Goal: Task Accomplishment & Management: Use online tool/utility

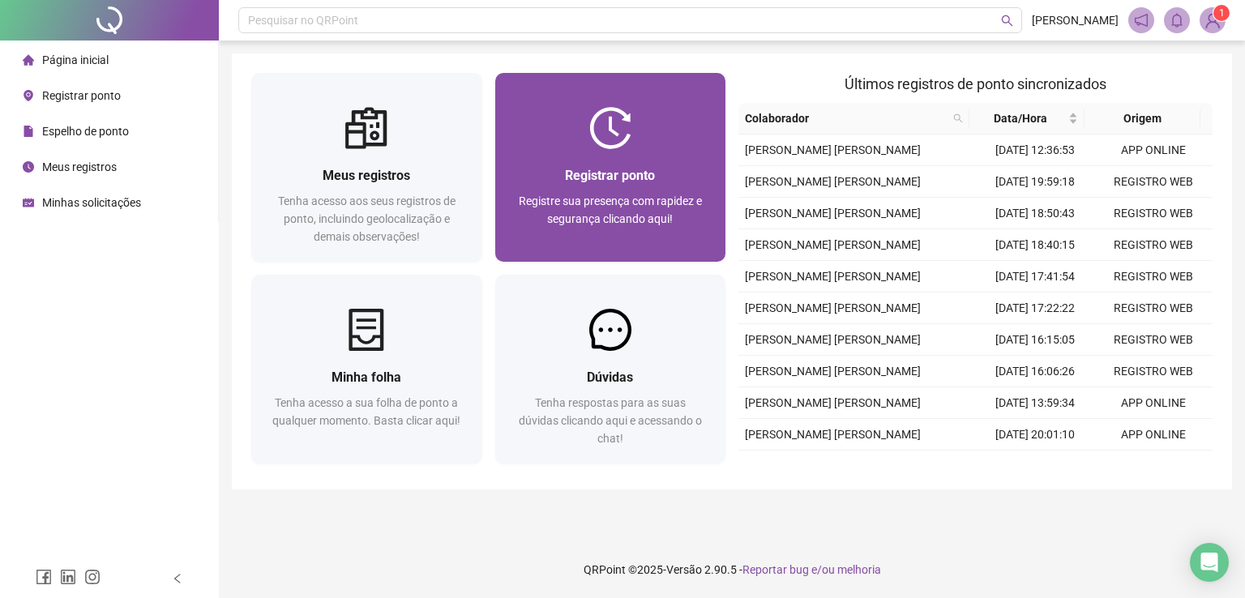
click at [568, 195] on span "Registre sua presença com rapidez e segurança clicando aqui!" at bounding box center [610, 210] width 183 height 31
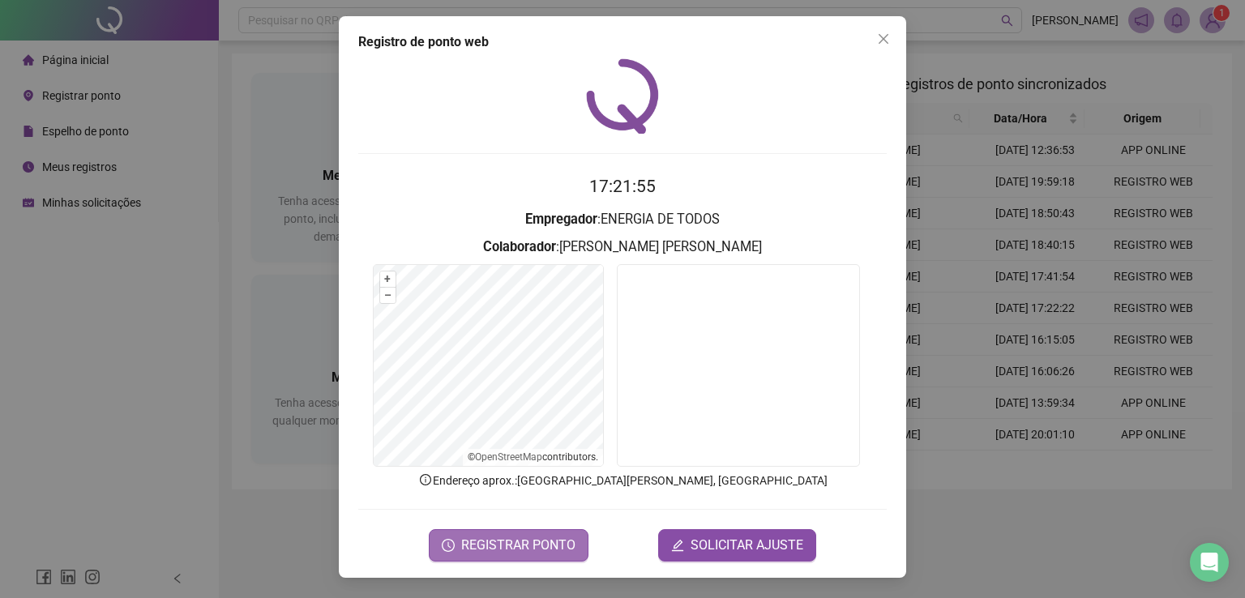
click at [509, 542] on span "REGISTRAR PONTO" at bounding box center [518, 545] width 114 height 19
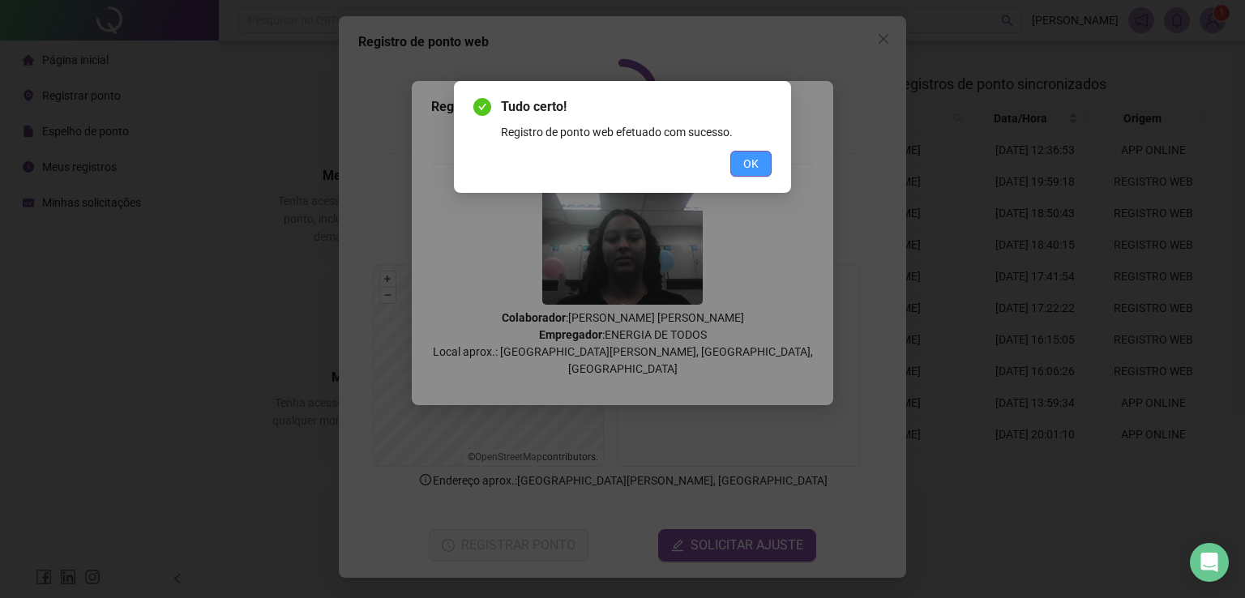
click at [753, 163] on span "OK" at bounding box center [750, 164] width 15 height 18
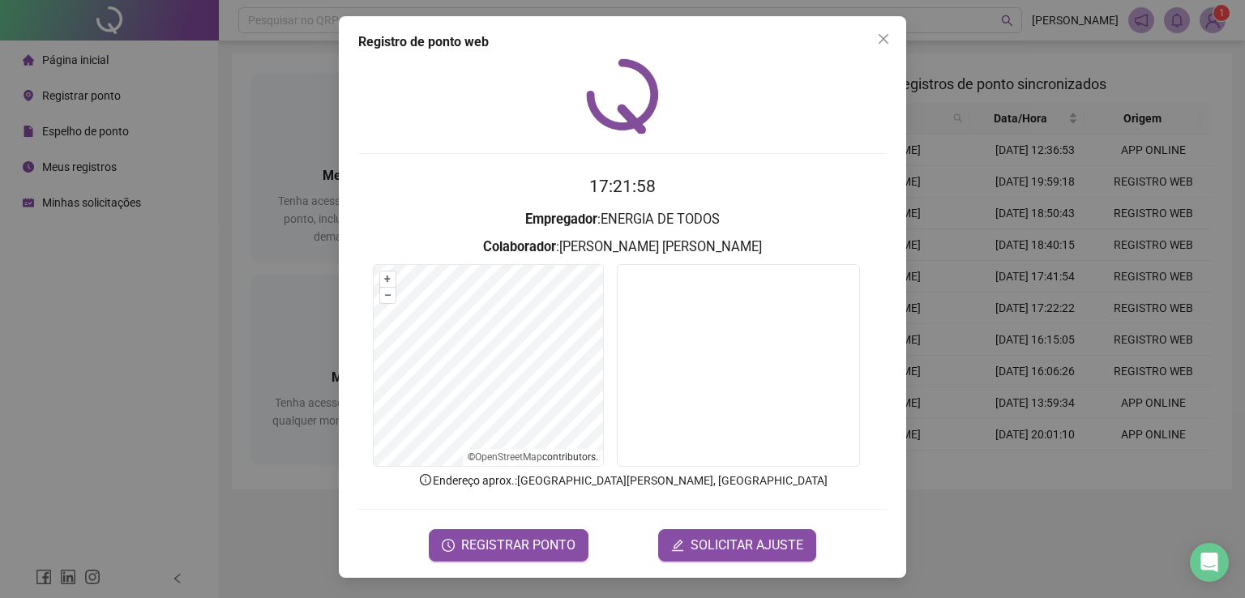
click at [151, 406] on div "Registro de ponto web 17:21:58 Empregador : ENERGIA DE TODOS Colaborador : [PER…" at bounding box center [622, 299] width 1245 height 598
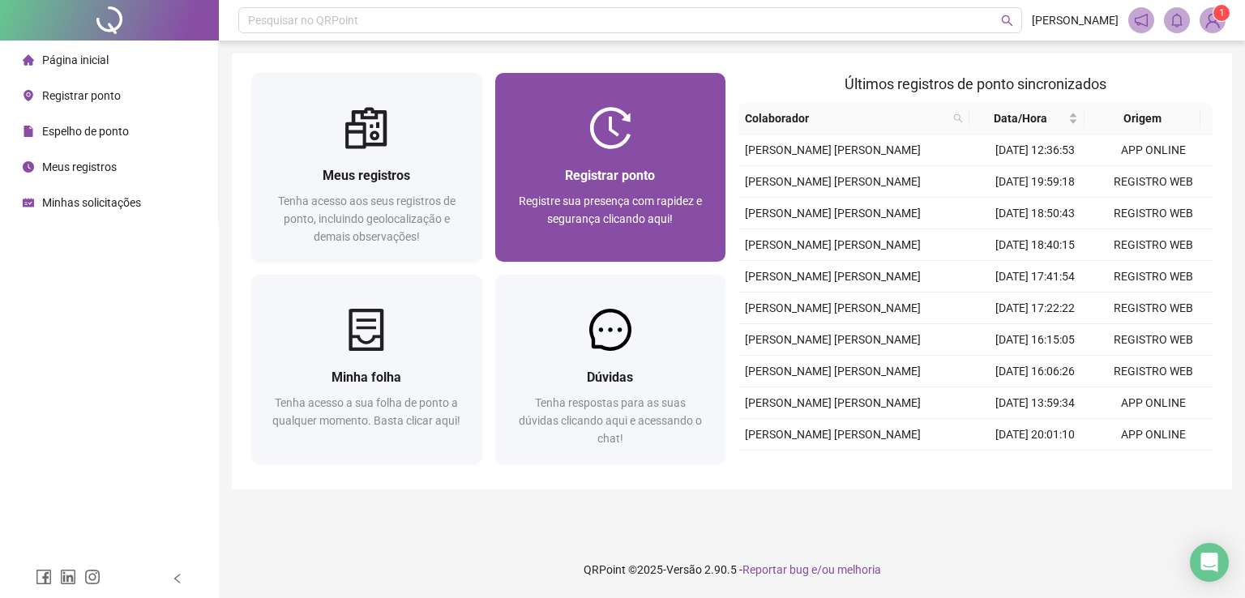
click at [616, 168] on span "Registrar ponto" at bounding box center [610, 175] width 90 height 15
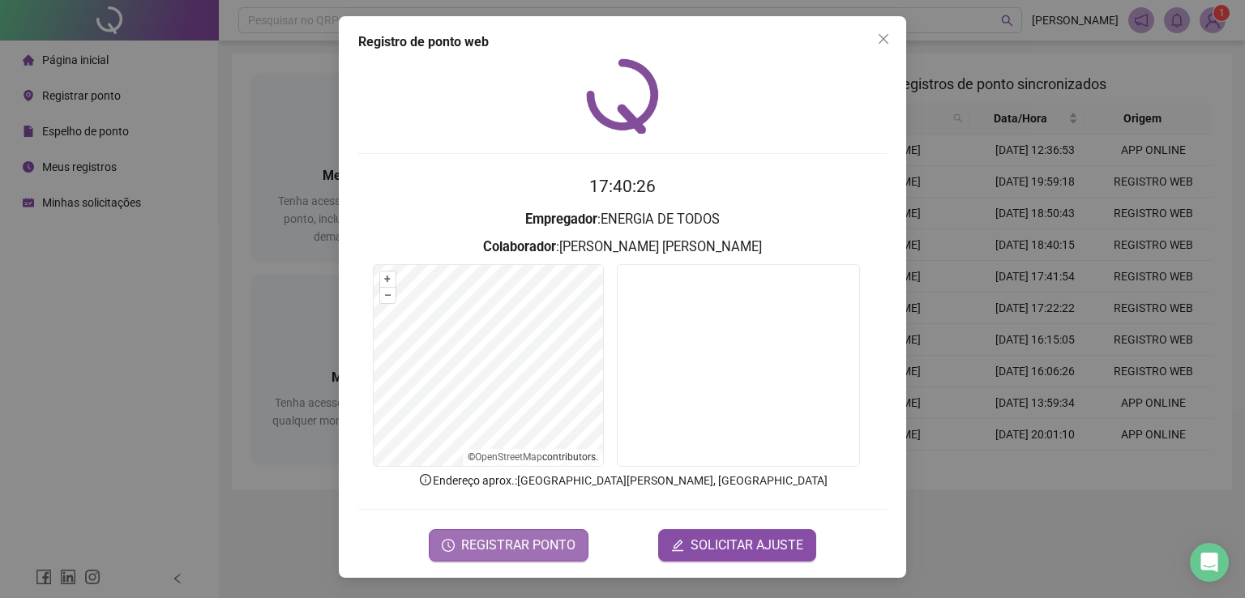
click at [515, 543] on span "REGISTRAR PONTO" at bounding box center [518, 545] width 114 height 19
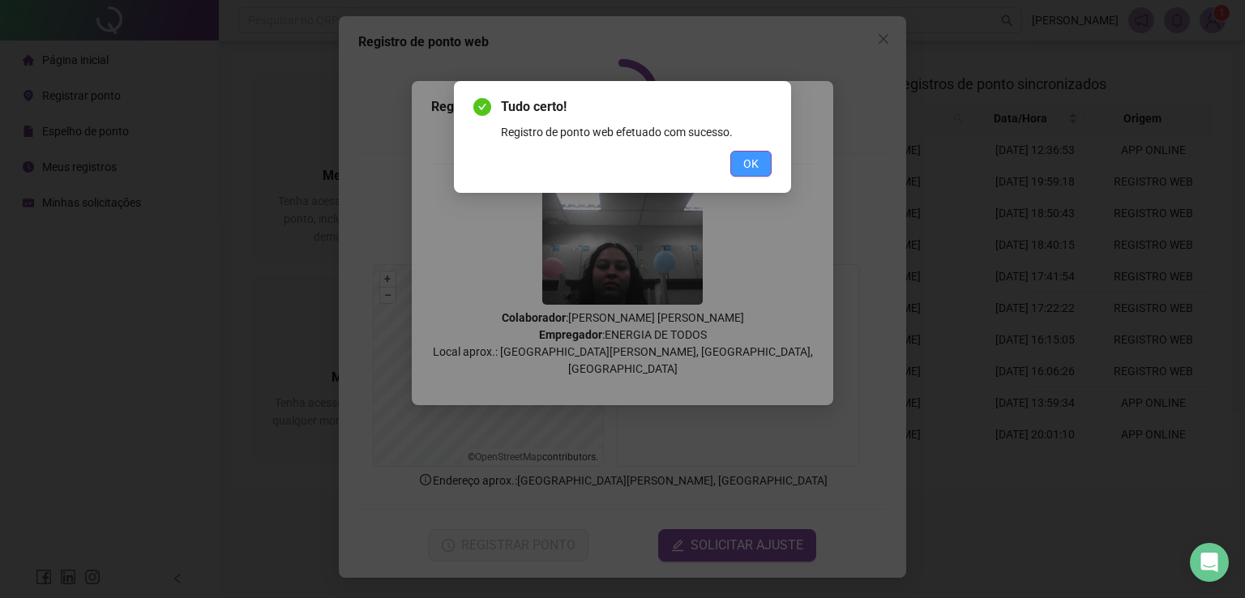
click at [746, 163] on span "OK" at bounding box center [750, 164] width 15 height 18
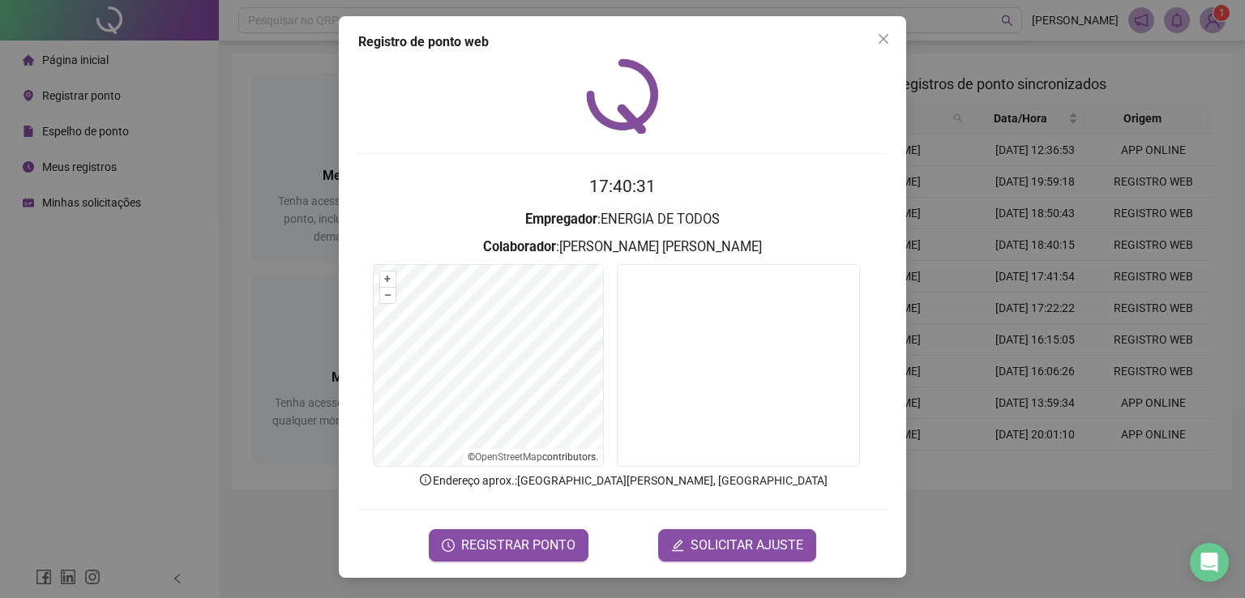
click at [131, 373] on div "Registro de ponto web 17:40:31 Empregador : ENERGIA DE TODOS Colaborador : [PER…" at bounding box center [622, 299] width 1245 height 598
